Goal: Information Seeking & Learning: Learn about a topic

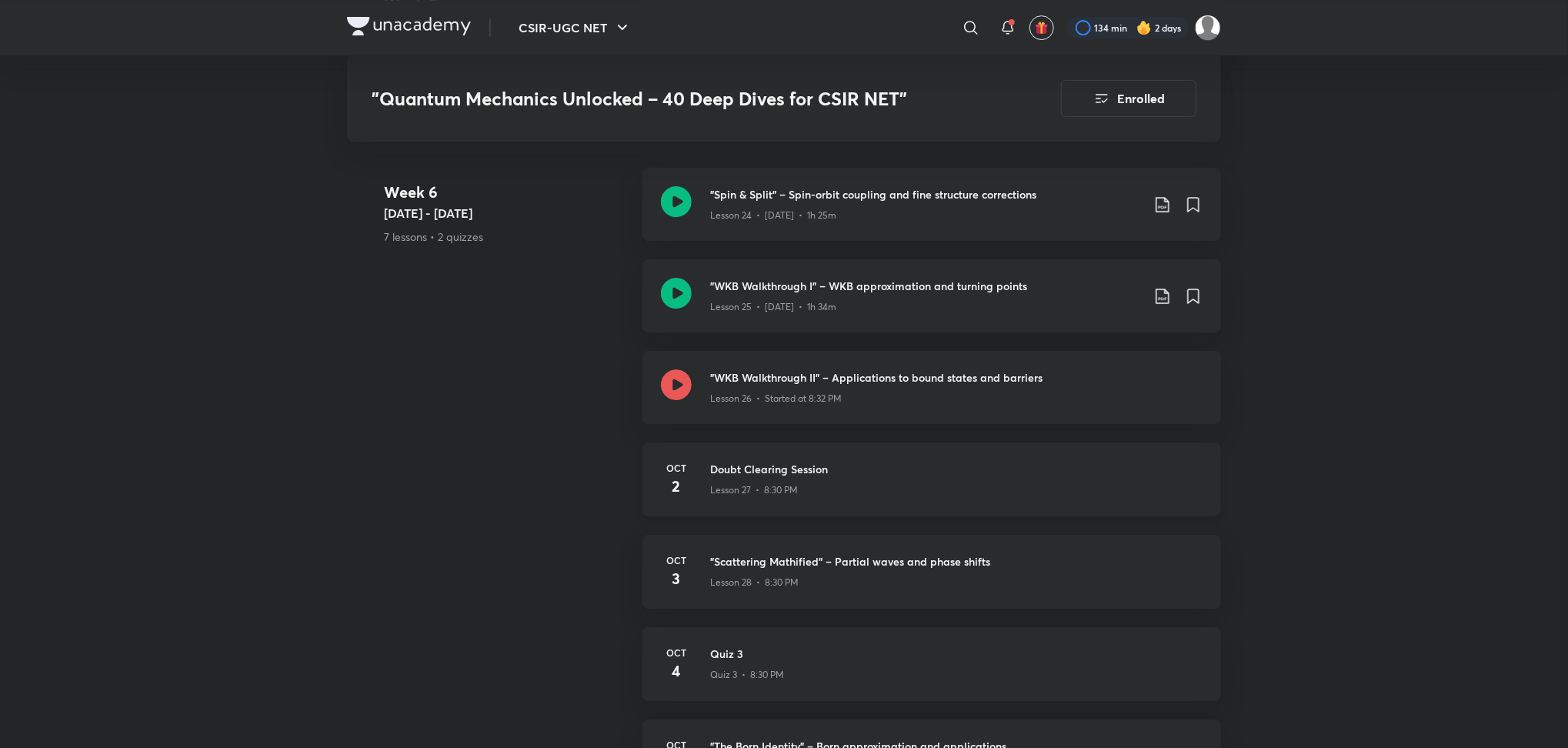
scroll to position [3522, 0]
click at [784, 392] on p "Lesson 26 • Started at 8:32 PM" at bounding box center [775, 399] width 132 height 13
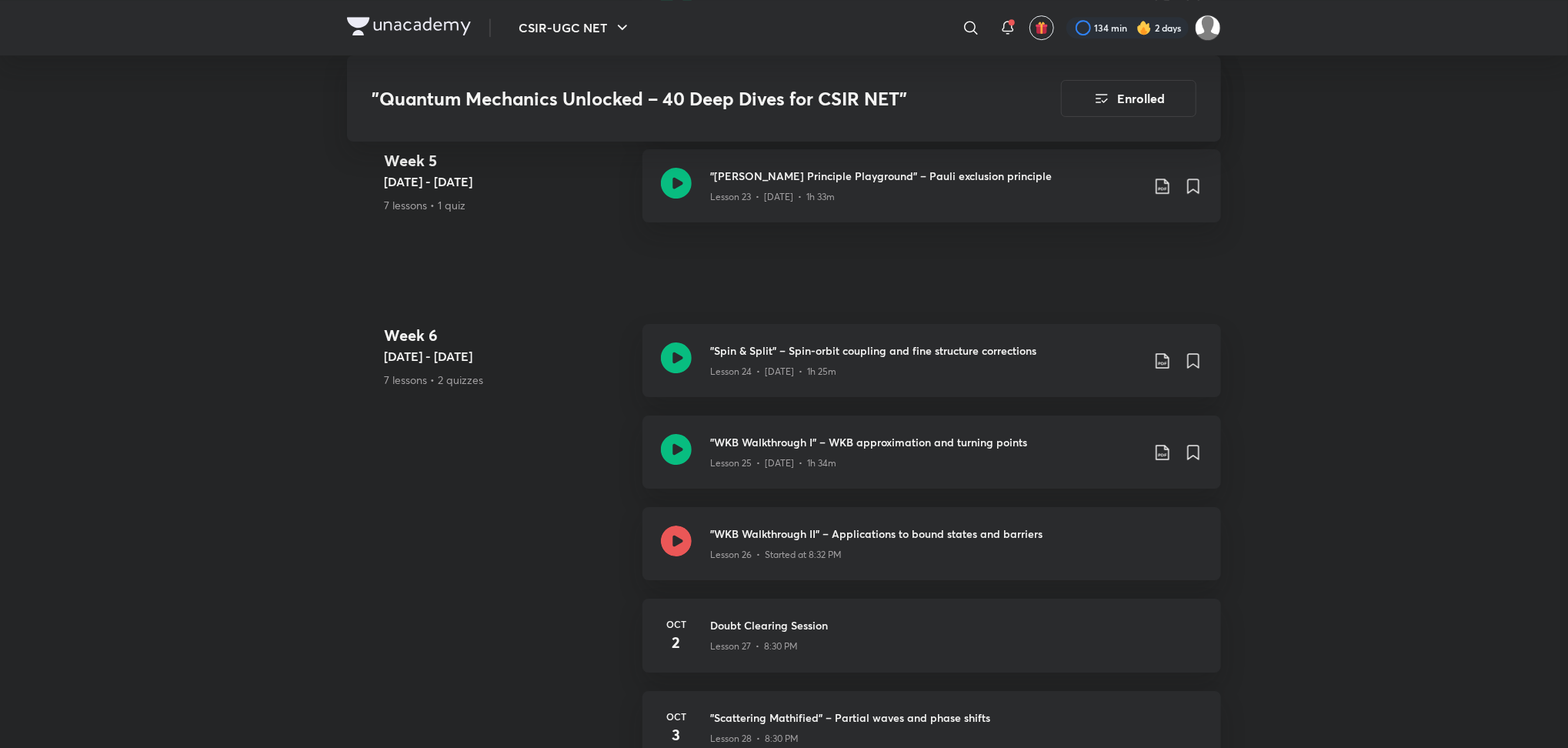
scroll to position [3369, 0]
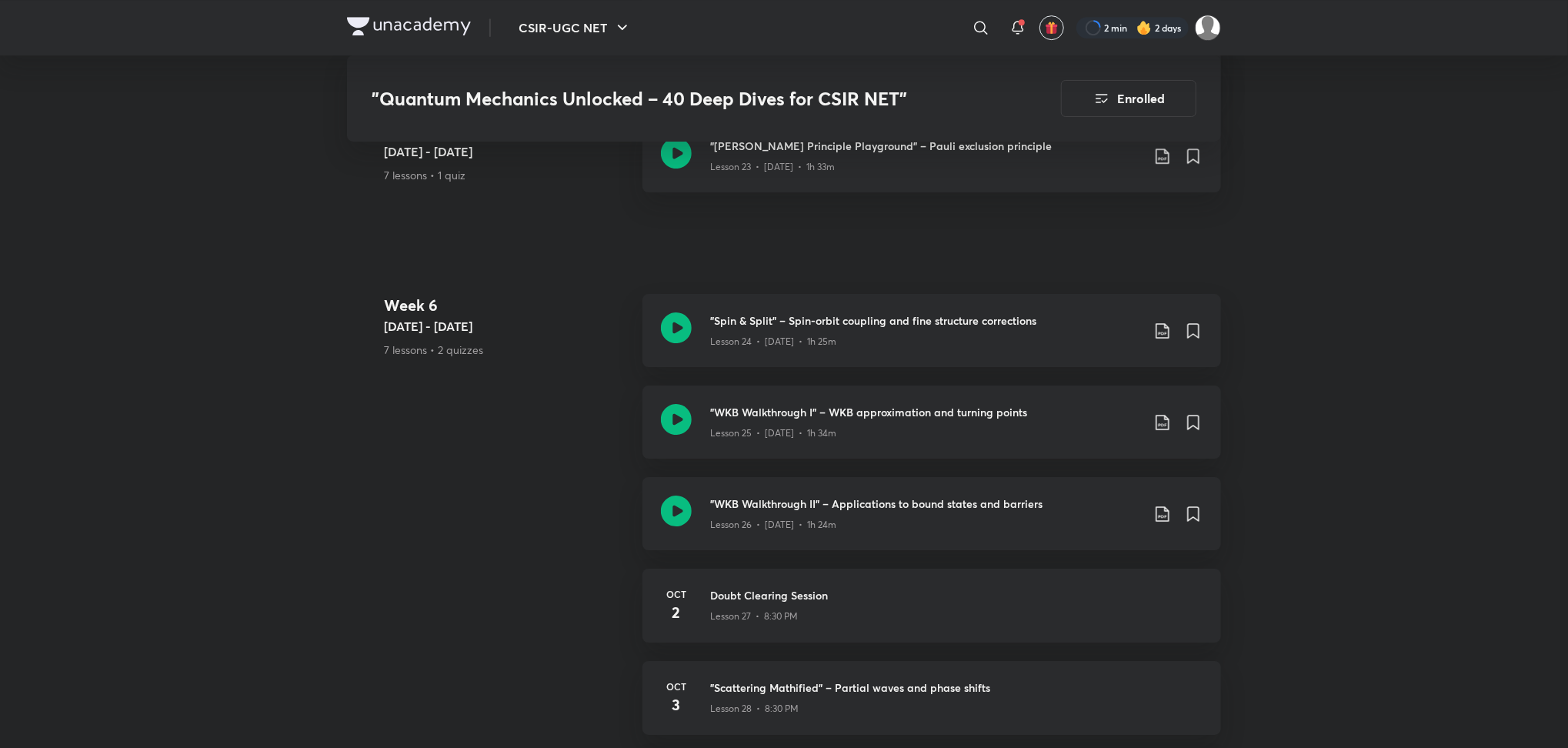
scroll to position [3459, 0]
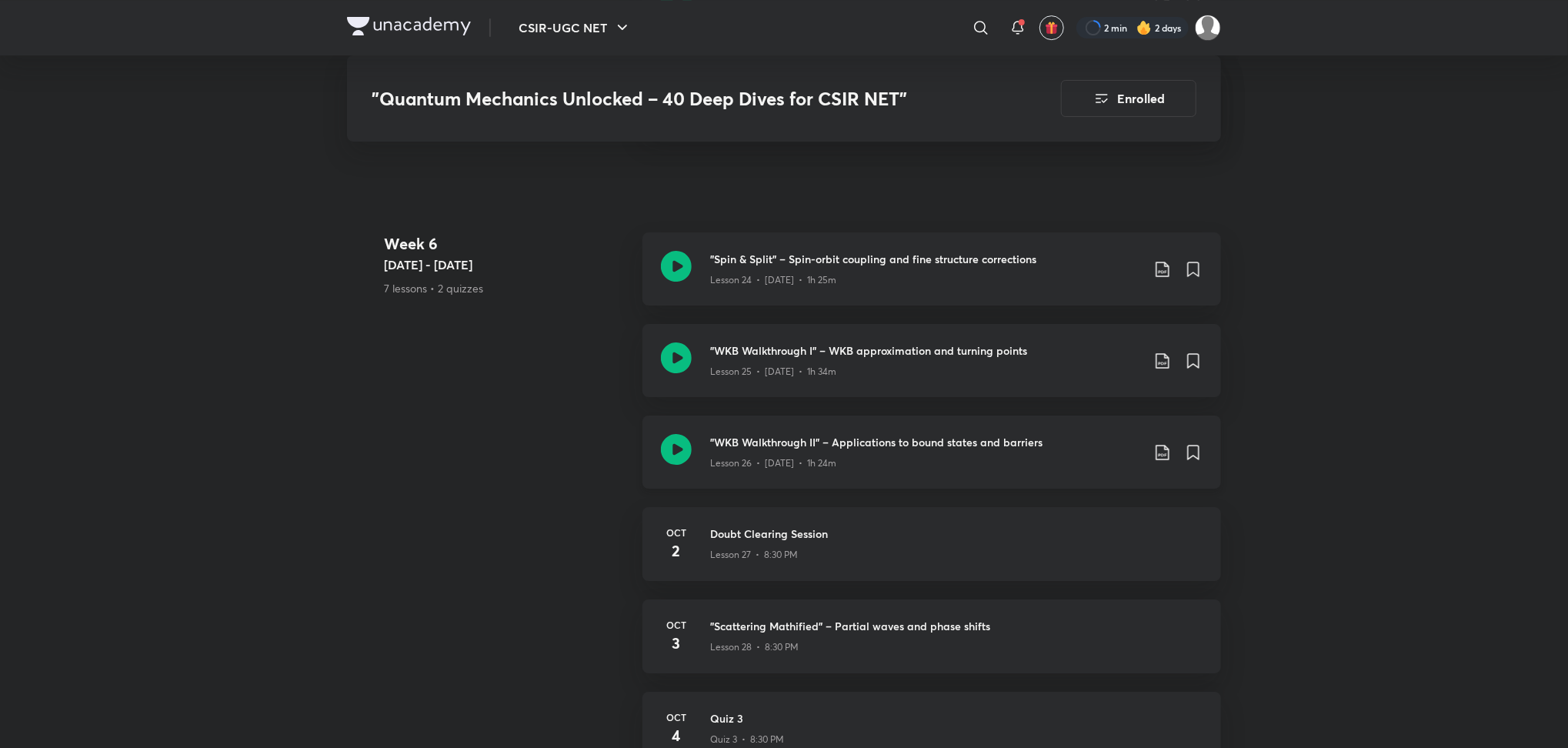
click at [687, 436] on icon at bounding box center [676, 450] width 31 height 31
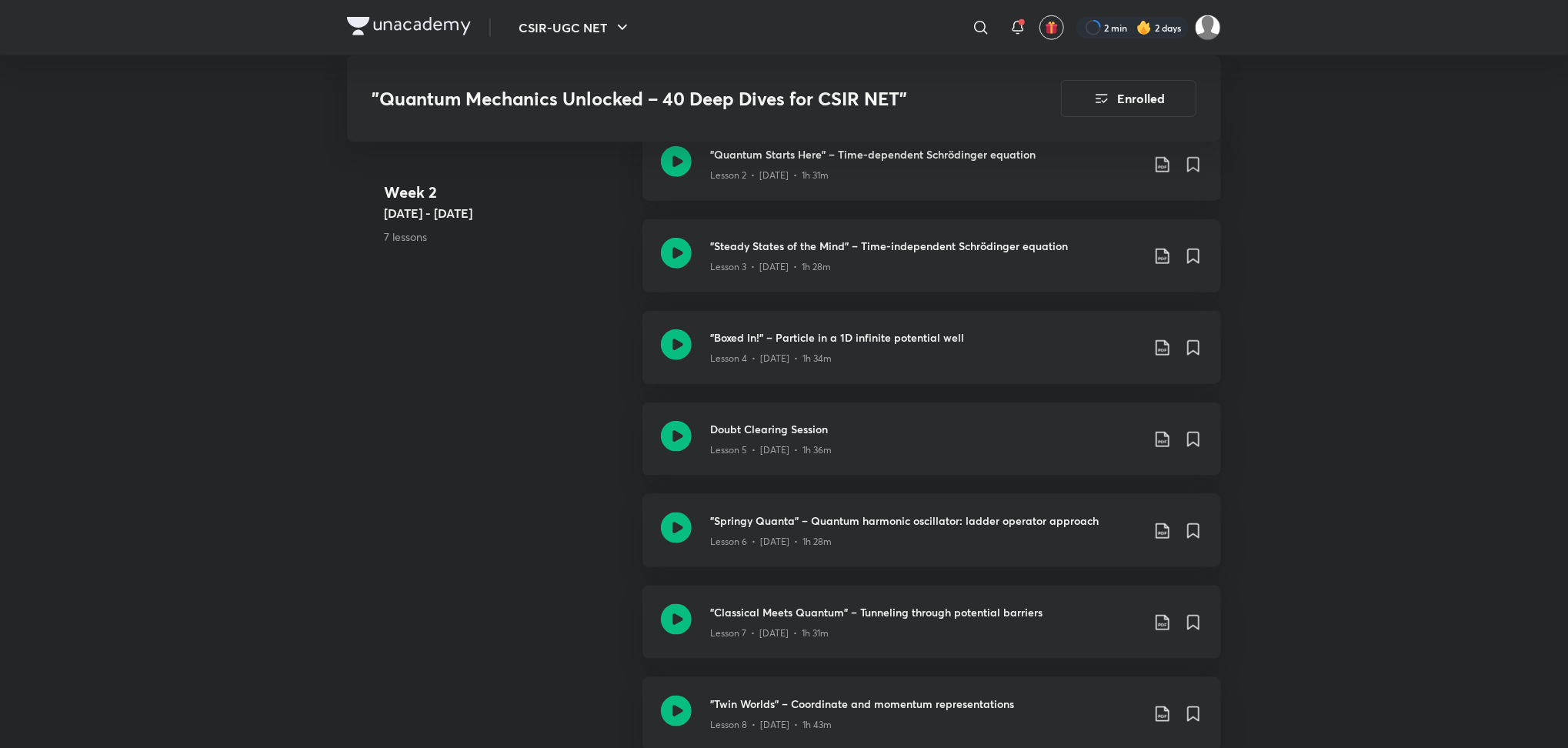
scroll to position [947, 0]
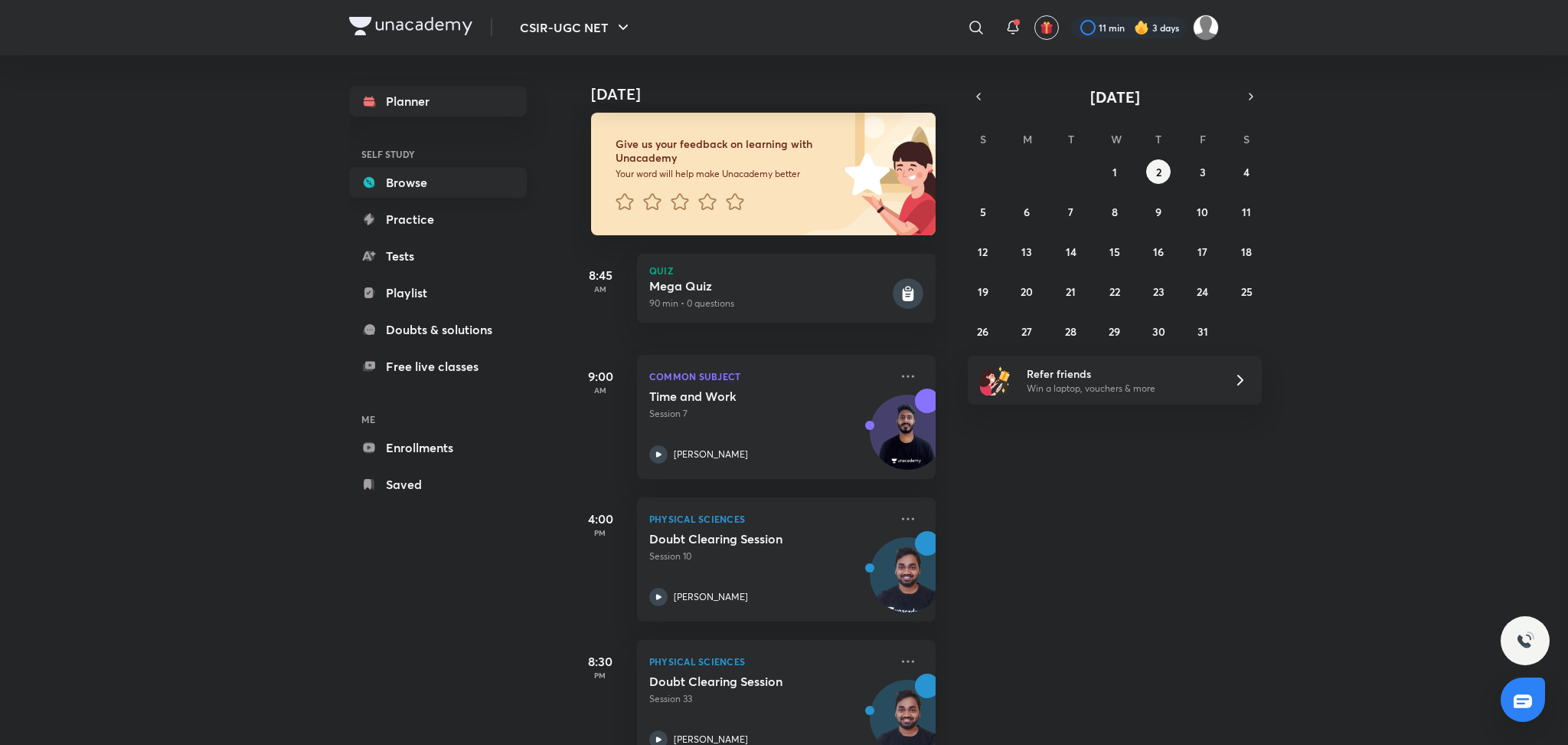
scroll to position [127, 0]
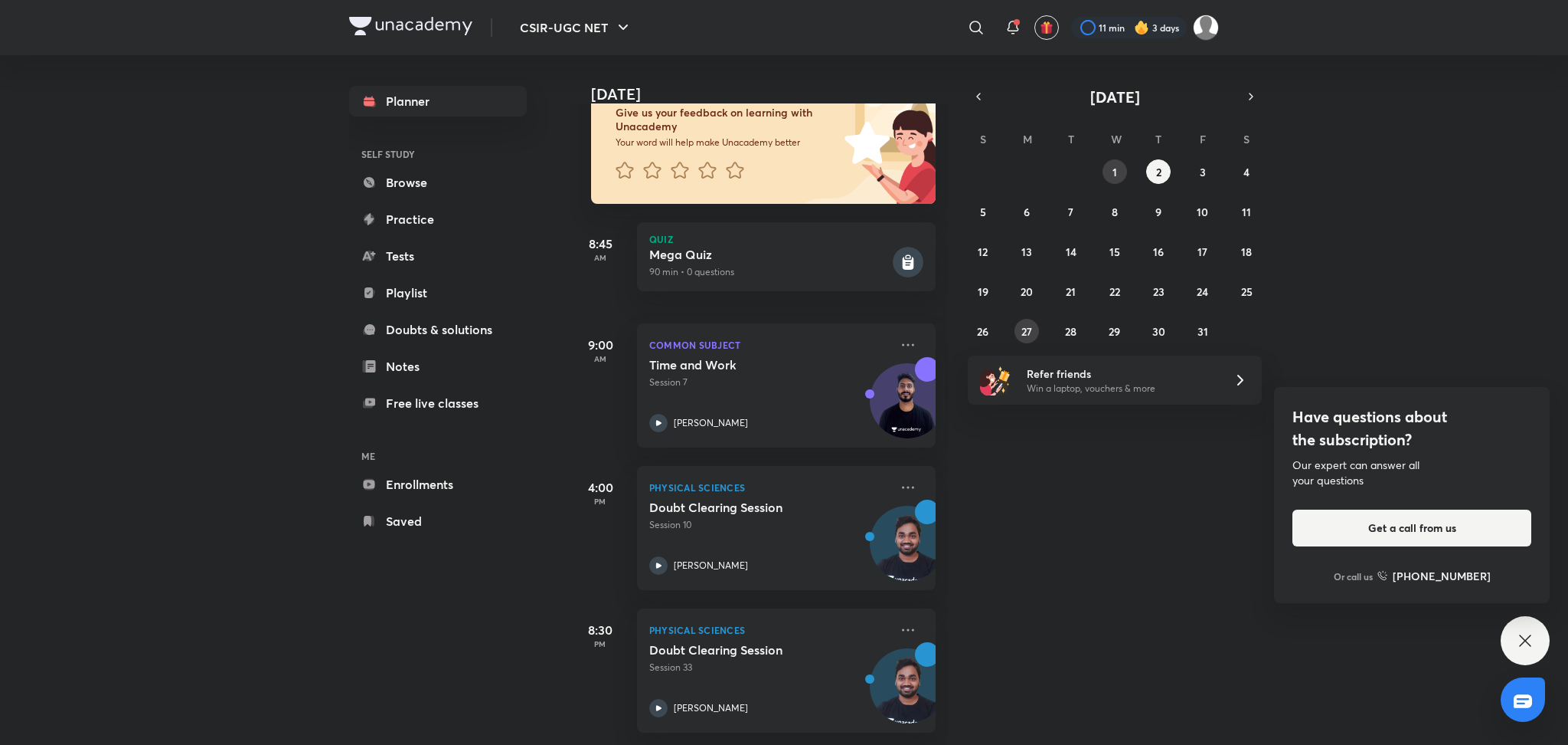
drag, startPoint x: 1034, startPoint y: 334, endPoint x: 1125, endPoint y: 175, distance: 183.2
click at [1125, 175] on div "28 29 30 1 2 3 4 5 6 7 8 9 10 11 12 13 14 15 16 17 18 19 20 21 22 23 24 25 26 2…" at bounding box center [1115, 251] width 294 height 184
click at [1125, 175] on button "1" at bounding box center [1116, 172] width 25 height 25
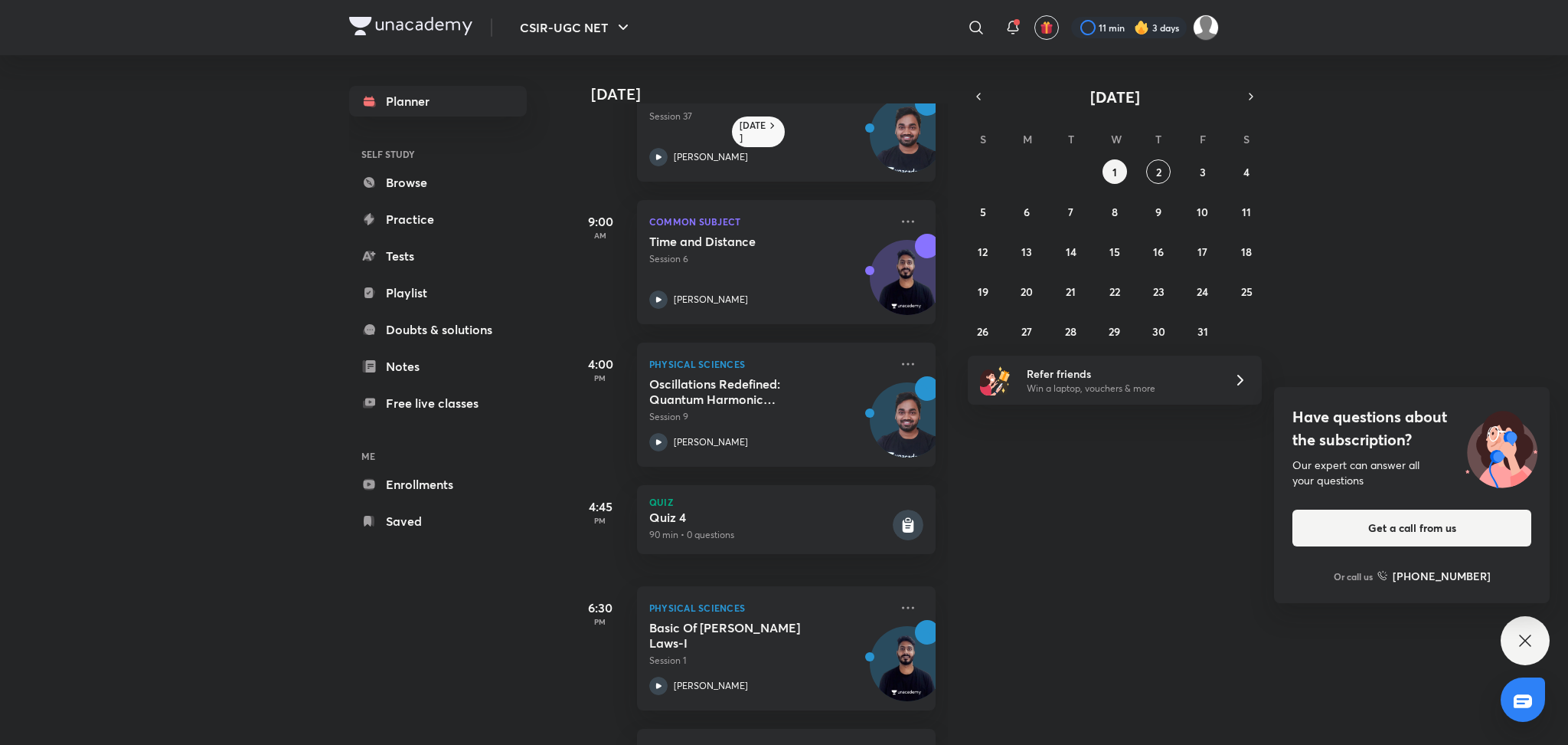
scroll to position [81, 0]
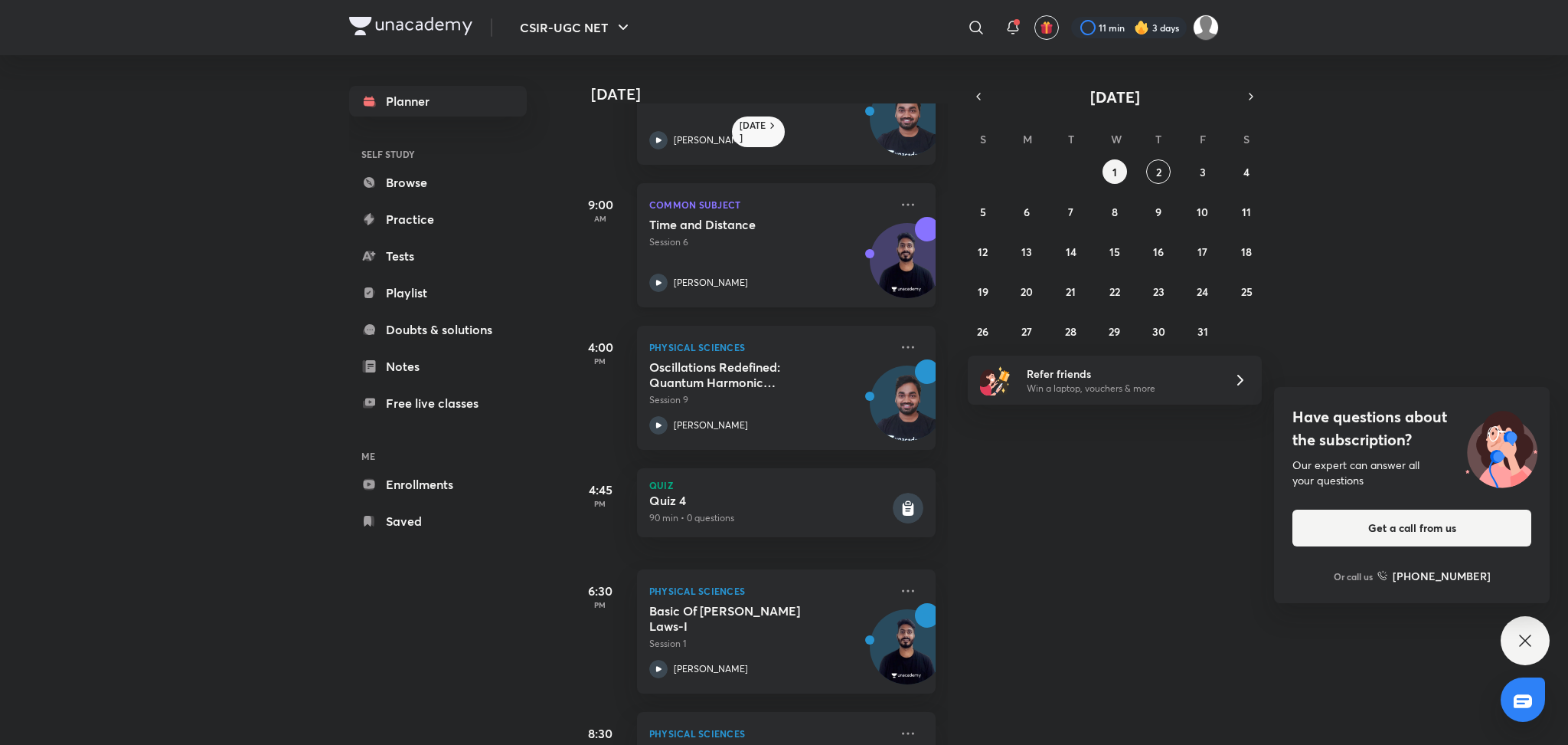
click at [750, 255] on div "Time and Distance Session 6 Shanu Arora" at bounding box center [770, 254] width 241 height 75
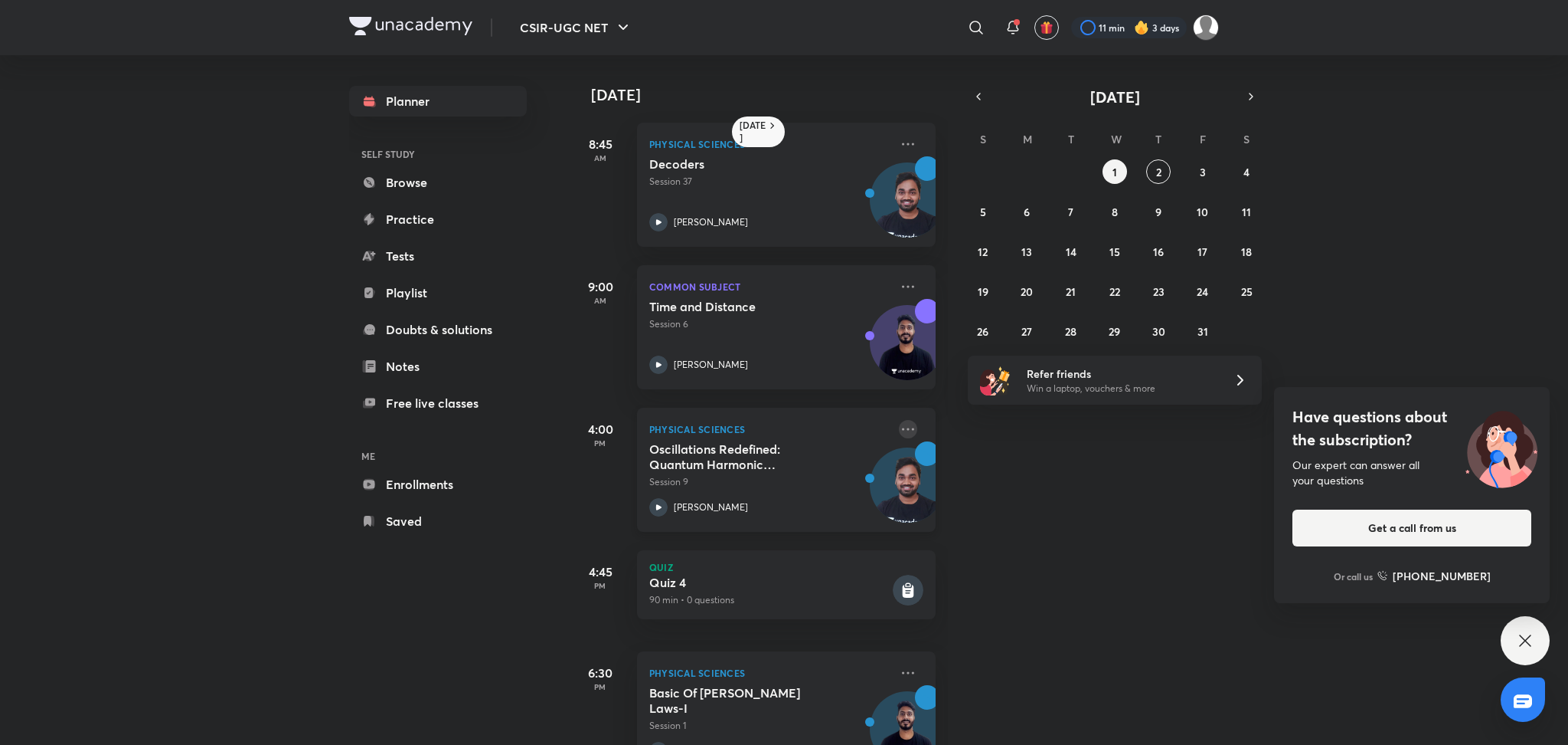
click at [899, 426] on icon at bounding box center [908, 429] width 18 height 18
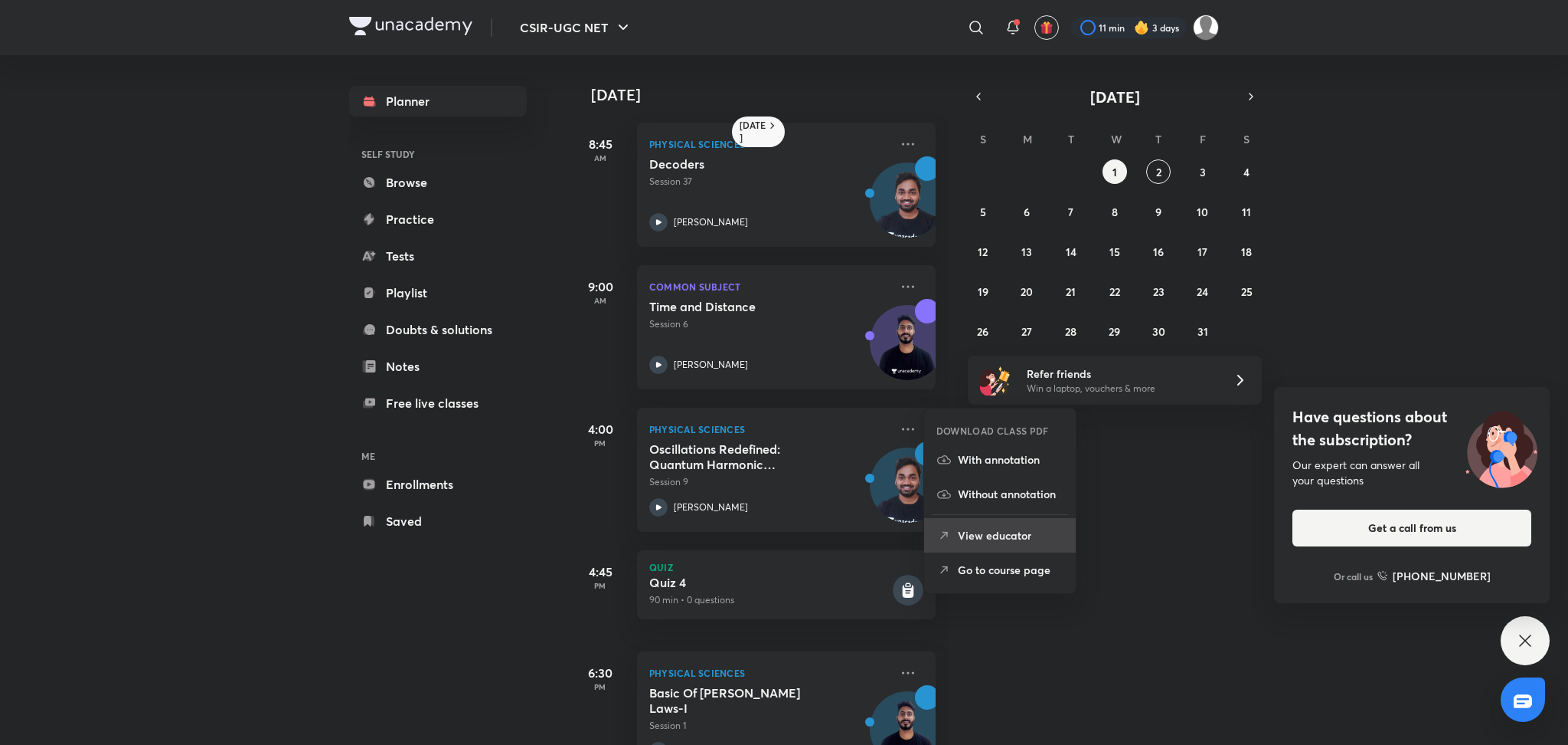
click at [988, 530] on p "View educator" at bounding box center [1011, 535] width 105 height 16
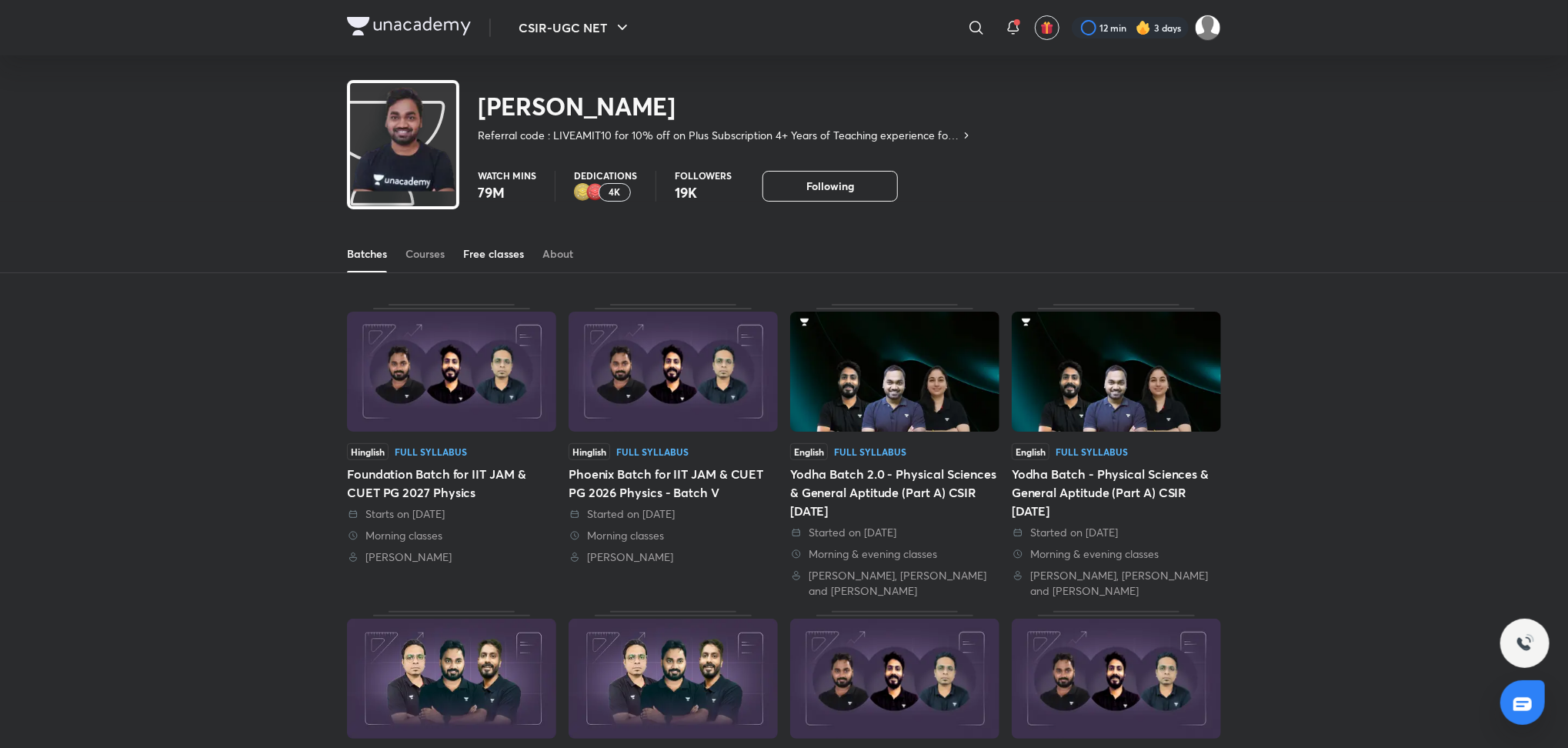
click at [483, 246] on div "Free classes" at bounding box center [493, 254] width 61 height 15
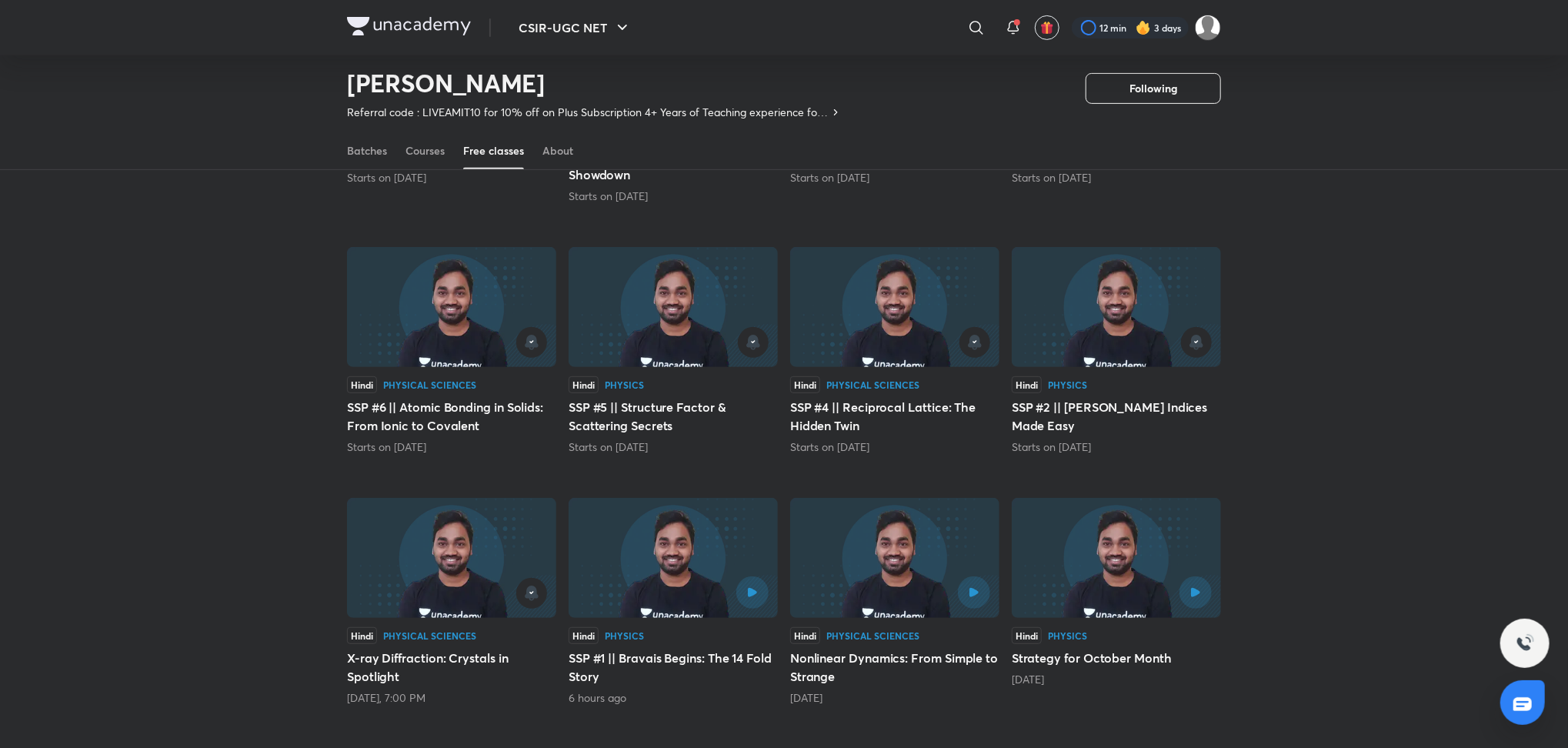
scroll to position [330, 0]
click at [435, 577] on div at bounding box center [452, 592] width 191 height 31
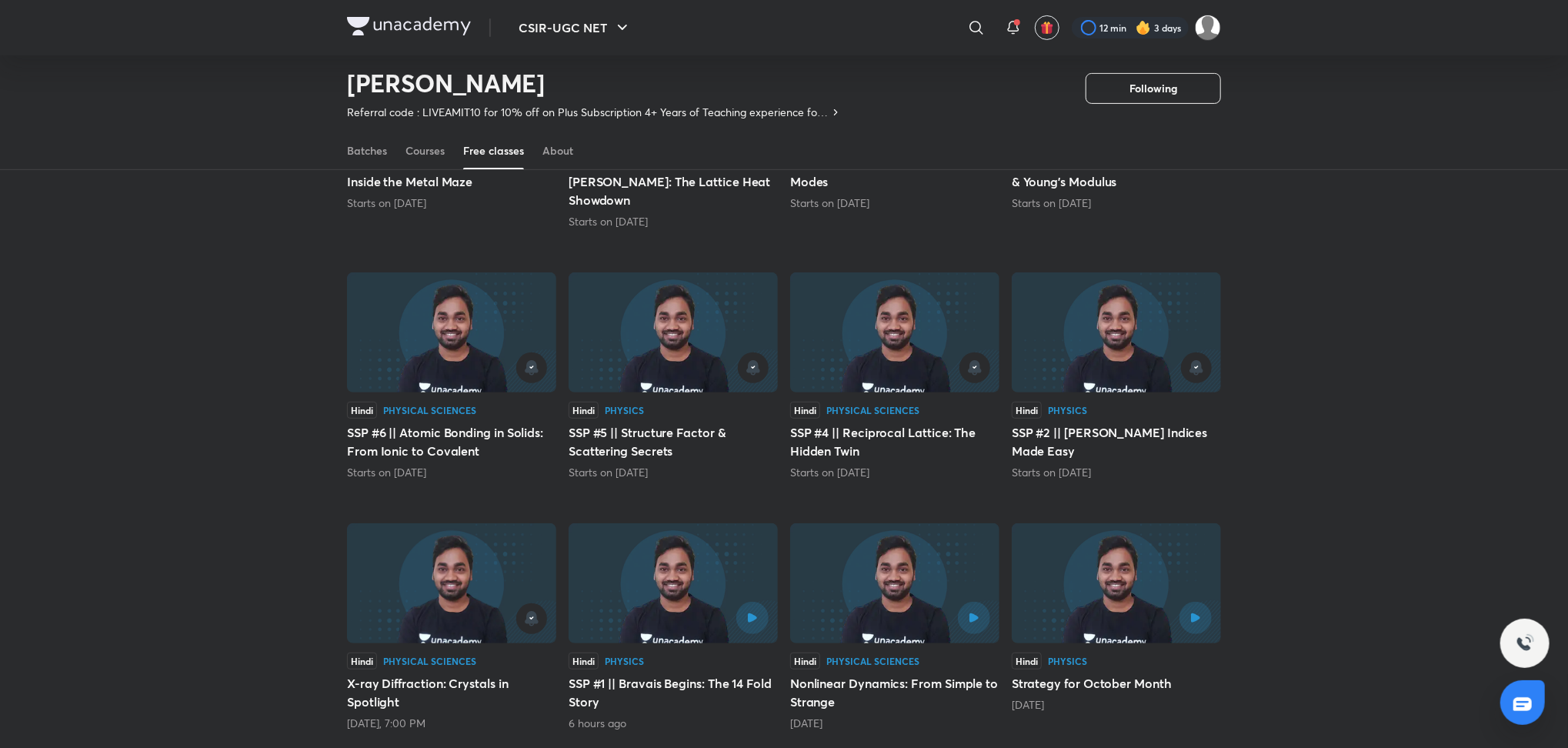
scroll to position [305, 0]
click at [704, 600] on div at bounding box center [720, 616] width 95 height 33
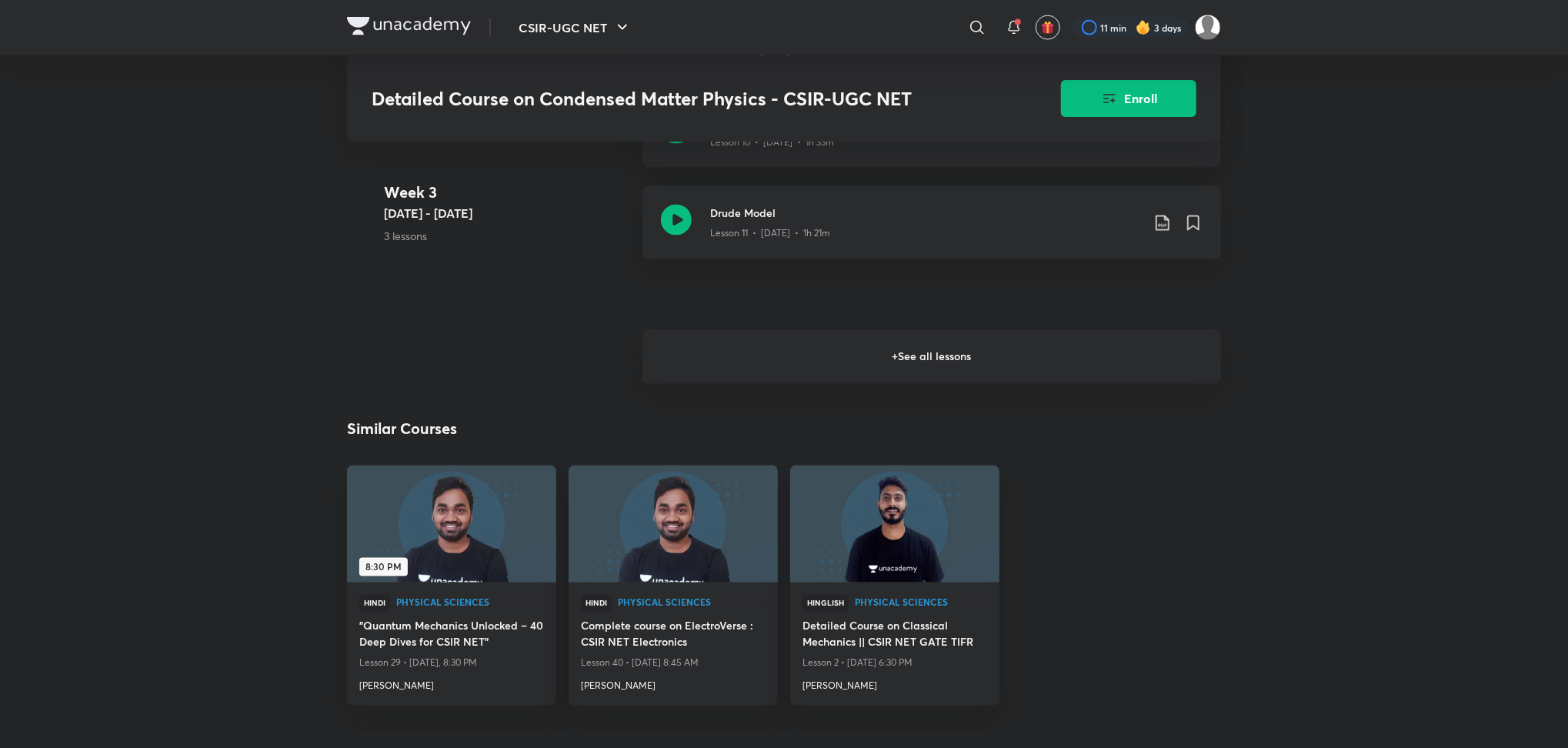
scroll to position [1705, 0]
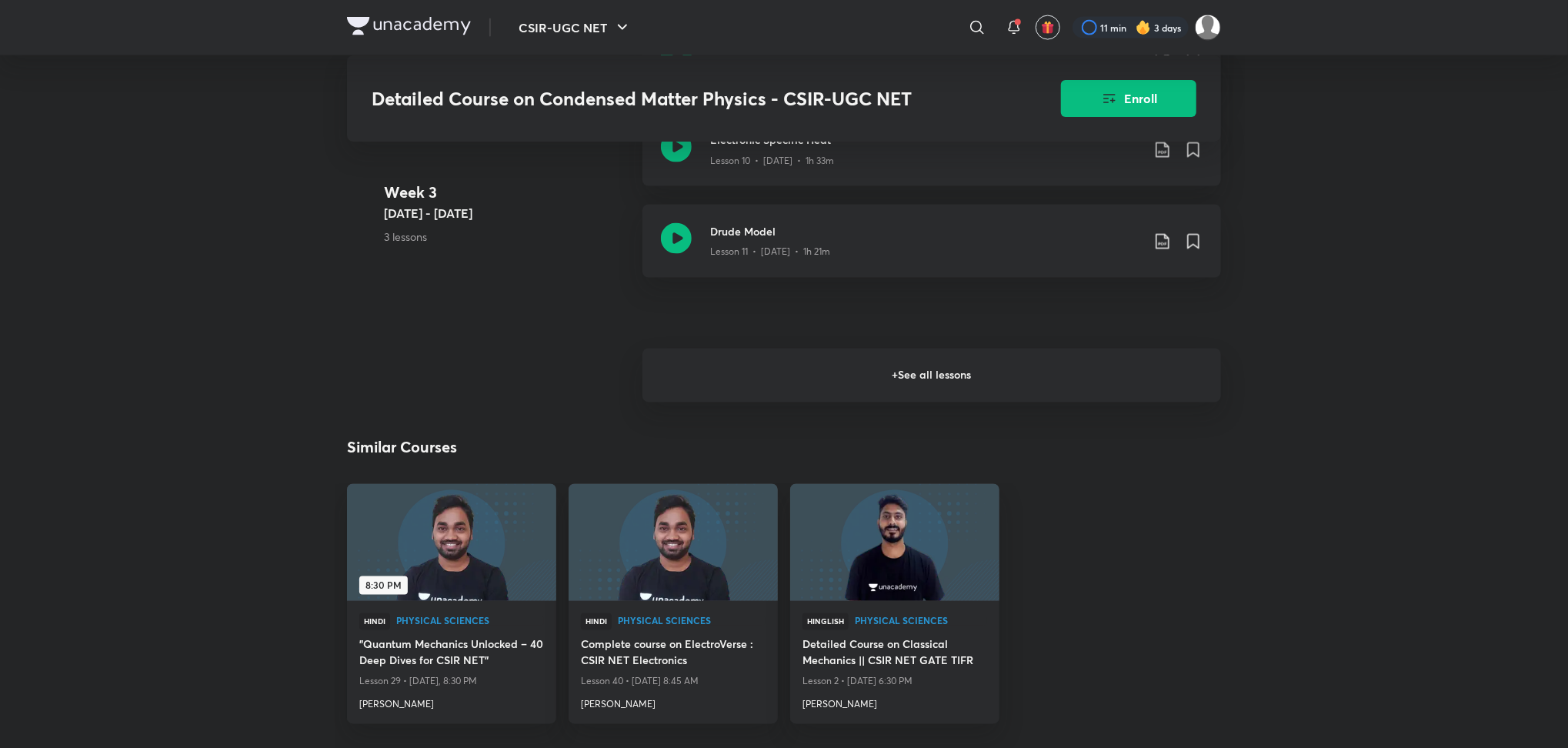
click at [959, 393] on h6 "+ See all lessons" at bounding box center [931, 375] width 579 height 54
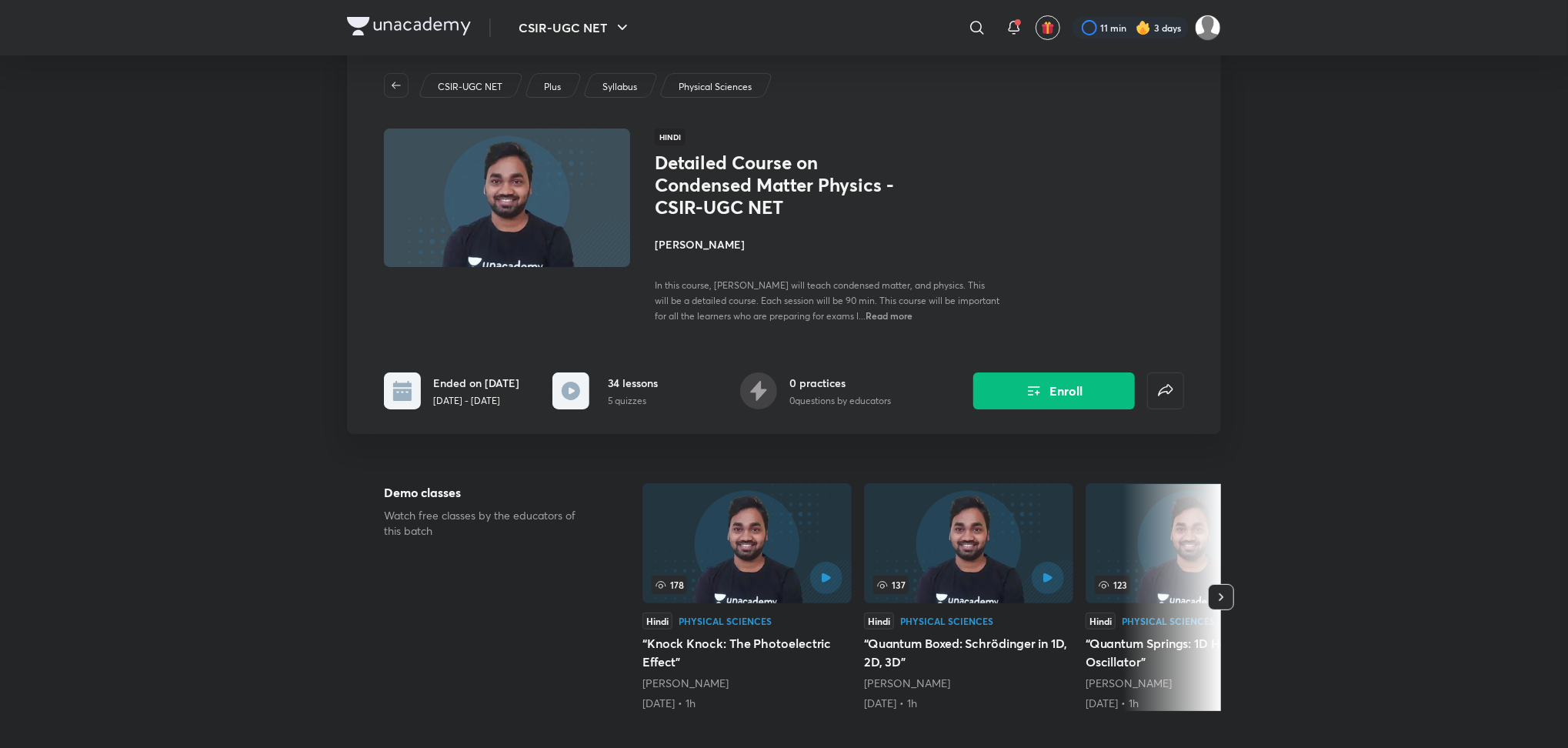
scroll to position [0, 0]
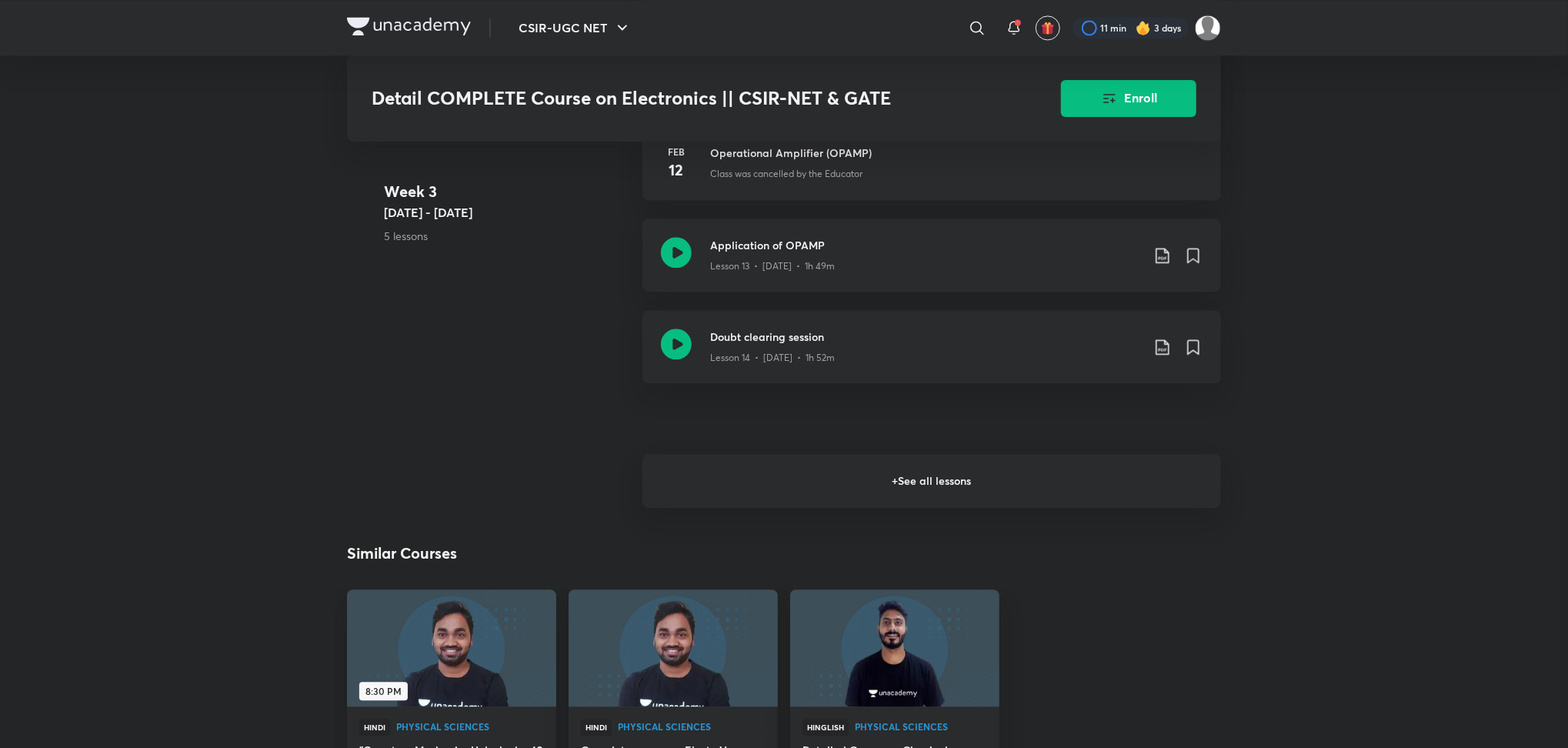
scroll to position [2240, 0]
click at [914, 495] on h6 "+ See all lessons" at bounding box center [931, 480] width 579 height 54
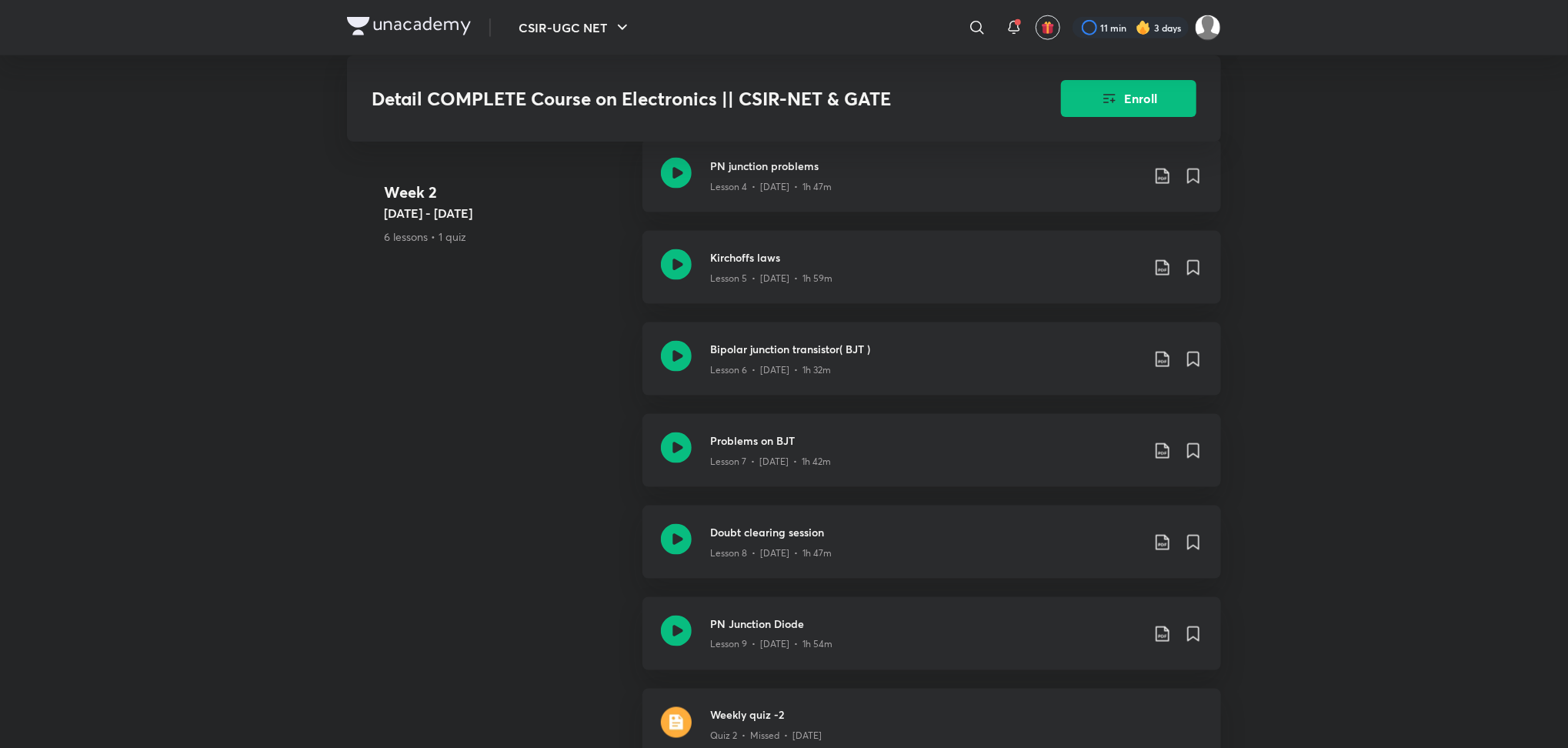
scroll to position [1213, 0]
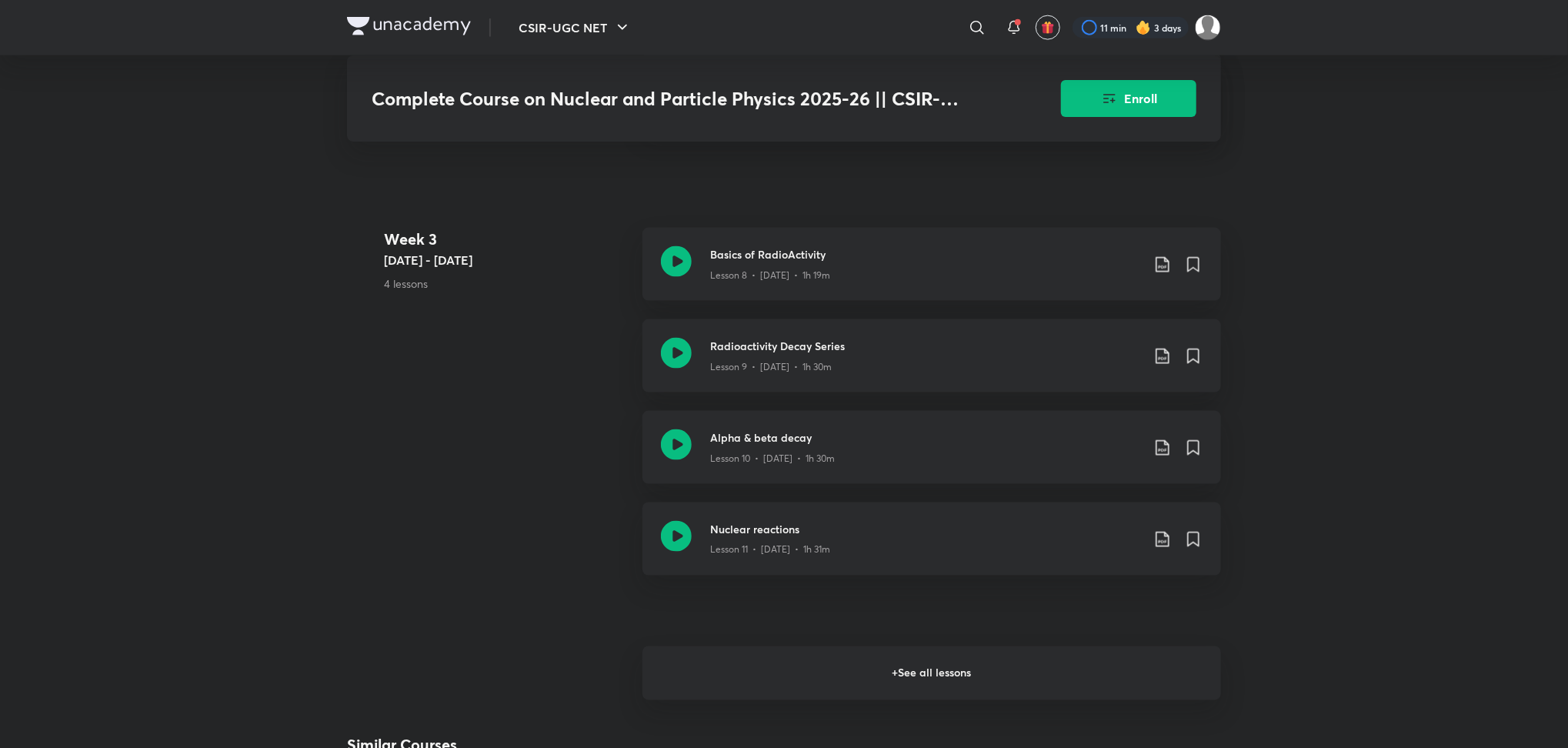
scroll to position [1383, 0]
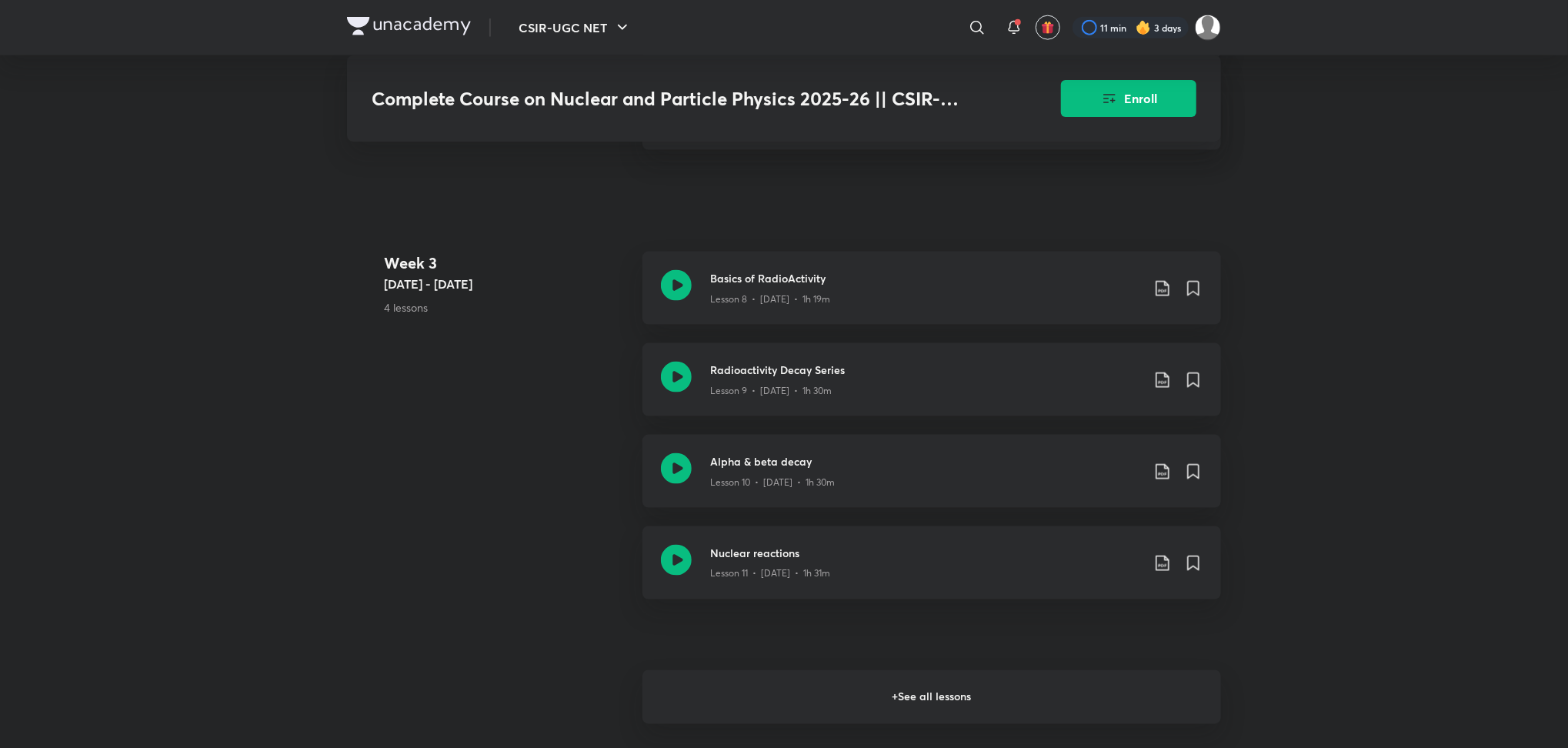
drag, startPoint x: 0, startPoint y: 0, endPoint x: 1020, endPoint y: 695, distance: 1234.3
click at [1020, 695] on h6 "+ See all lessons" at bounding box center [931, 697] width 579 height 54
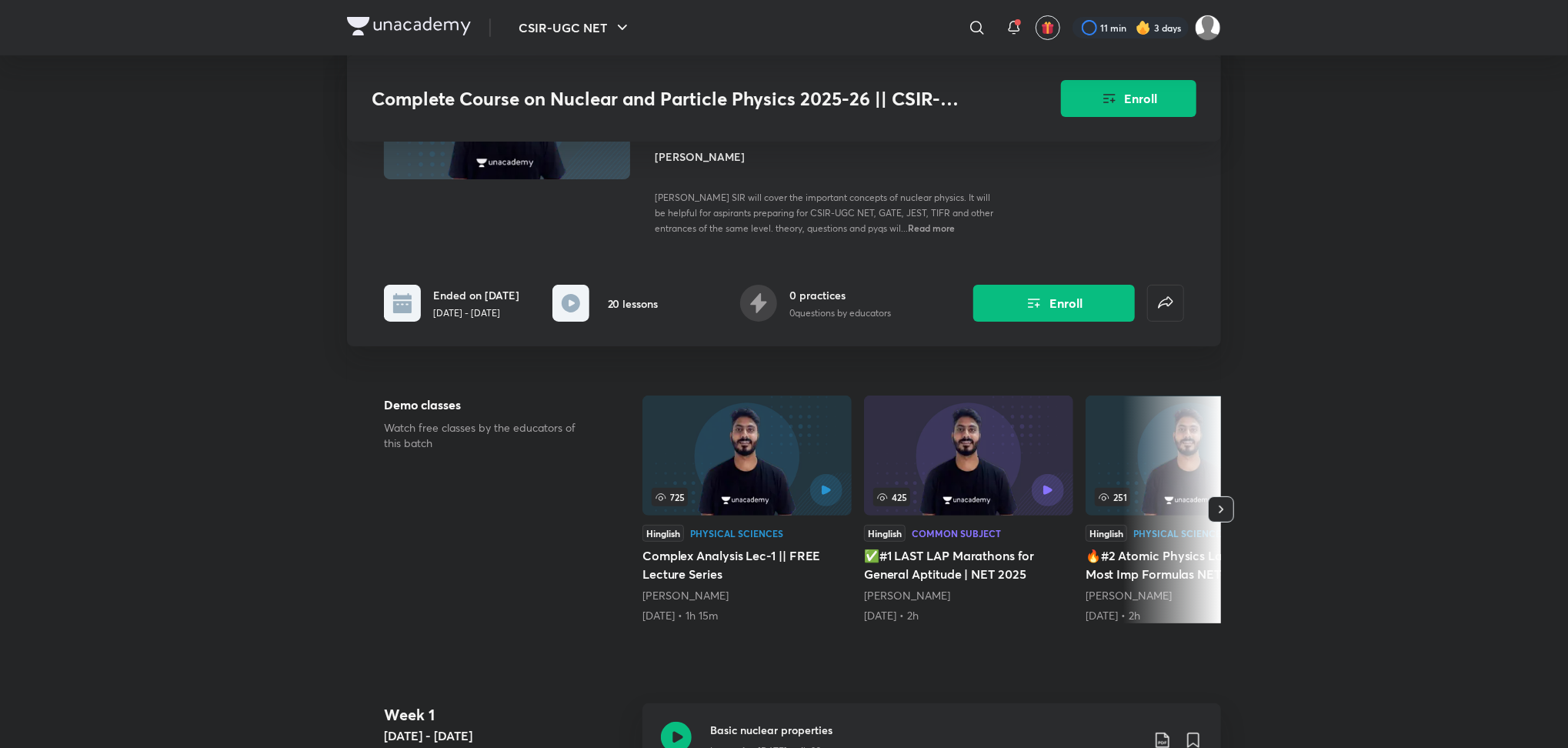
scroll to position [0, 0]
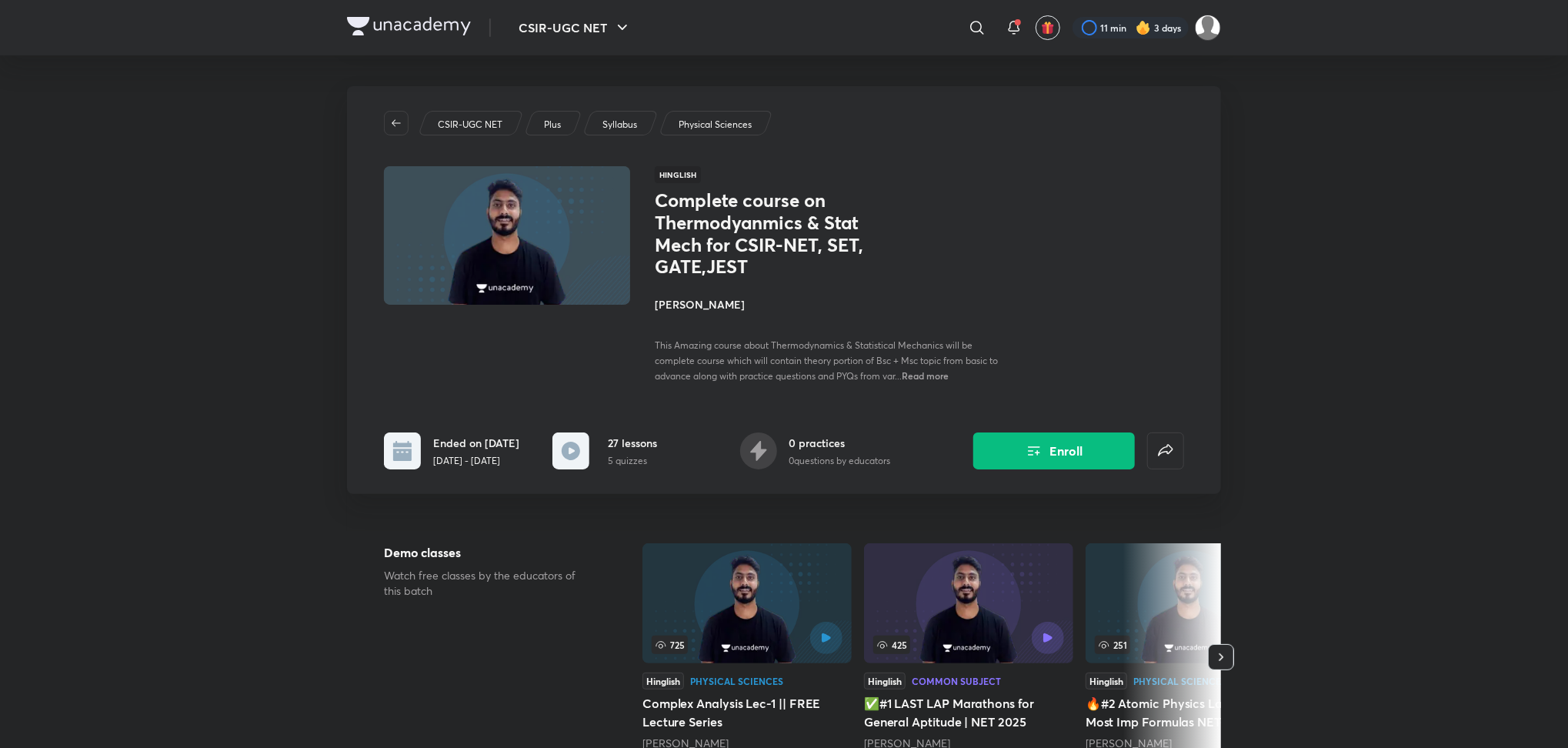
click at [949, 379] on span "Read more" at bounding box center [925, 375] width 47 height 13
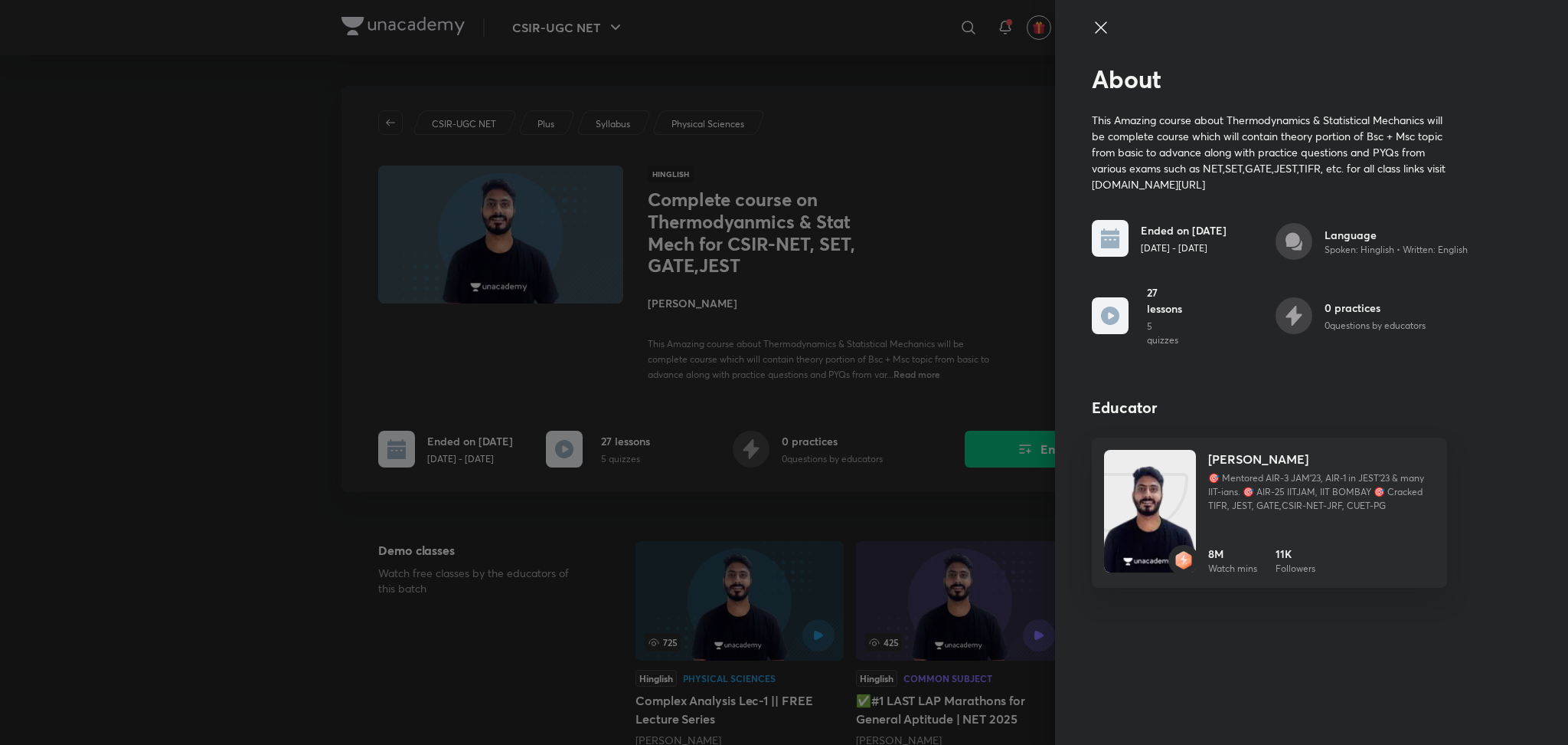
click at [1094, 37] on div at bounding box center [1269, 41] width 356 height 46
click at [1099, 29] on icon at bounding box center [1100, 27] width 18 height 18
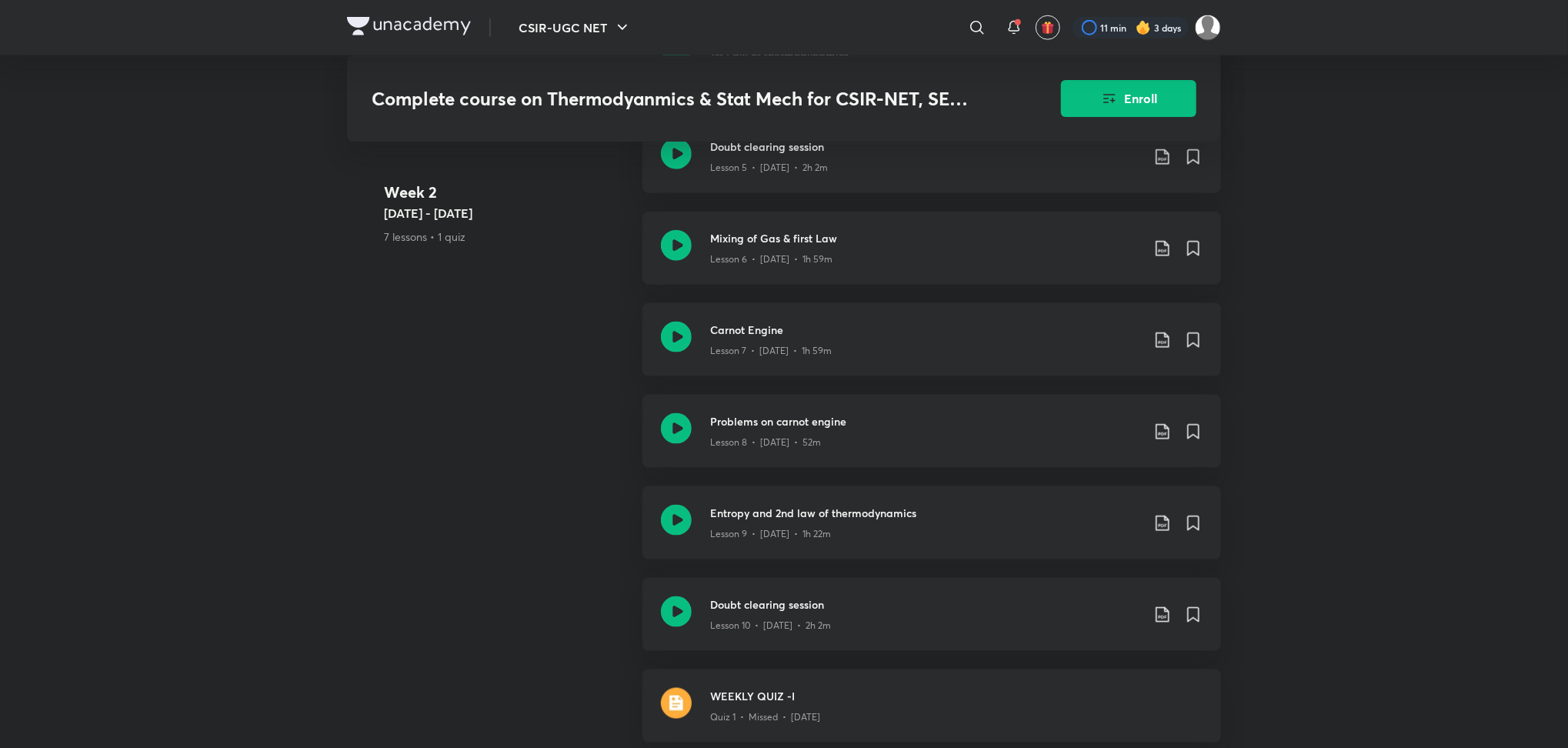
scroll to position [1004, 0]
